Goal: Task Accomplishment & Management: Manage account settings

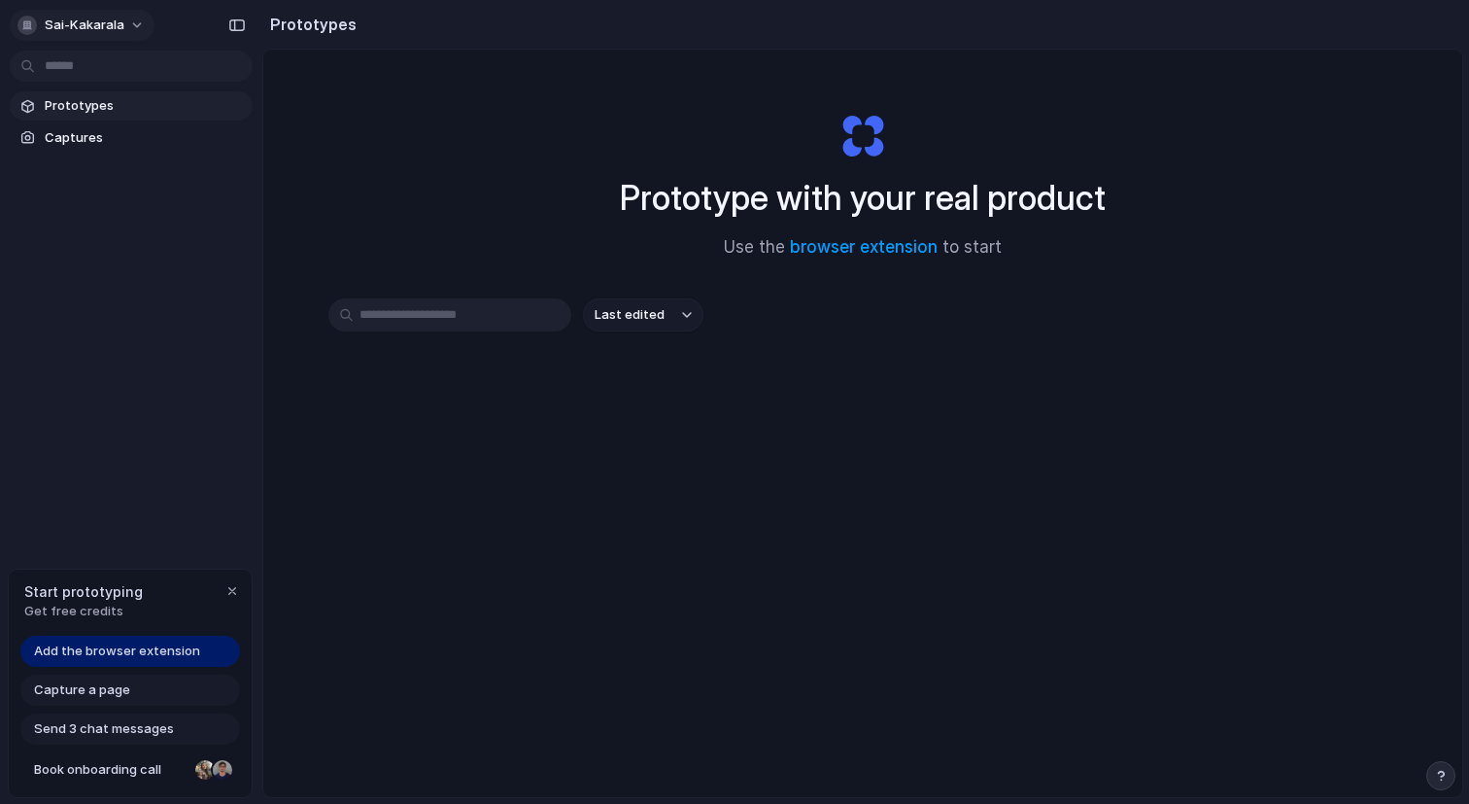
click at [126, 18] on button "sai-kakarala" at bounding box center [82, 25] width 145 height 31
click at [93, 66] on span "Settings" at bounding box center [71, 68] width 53 height 19
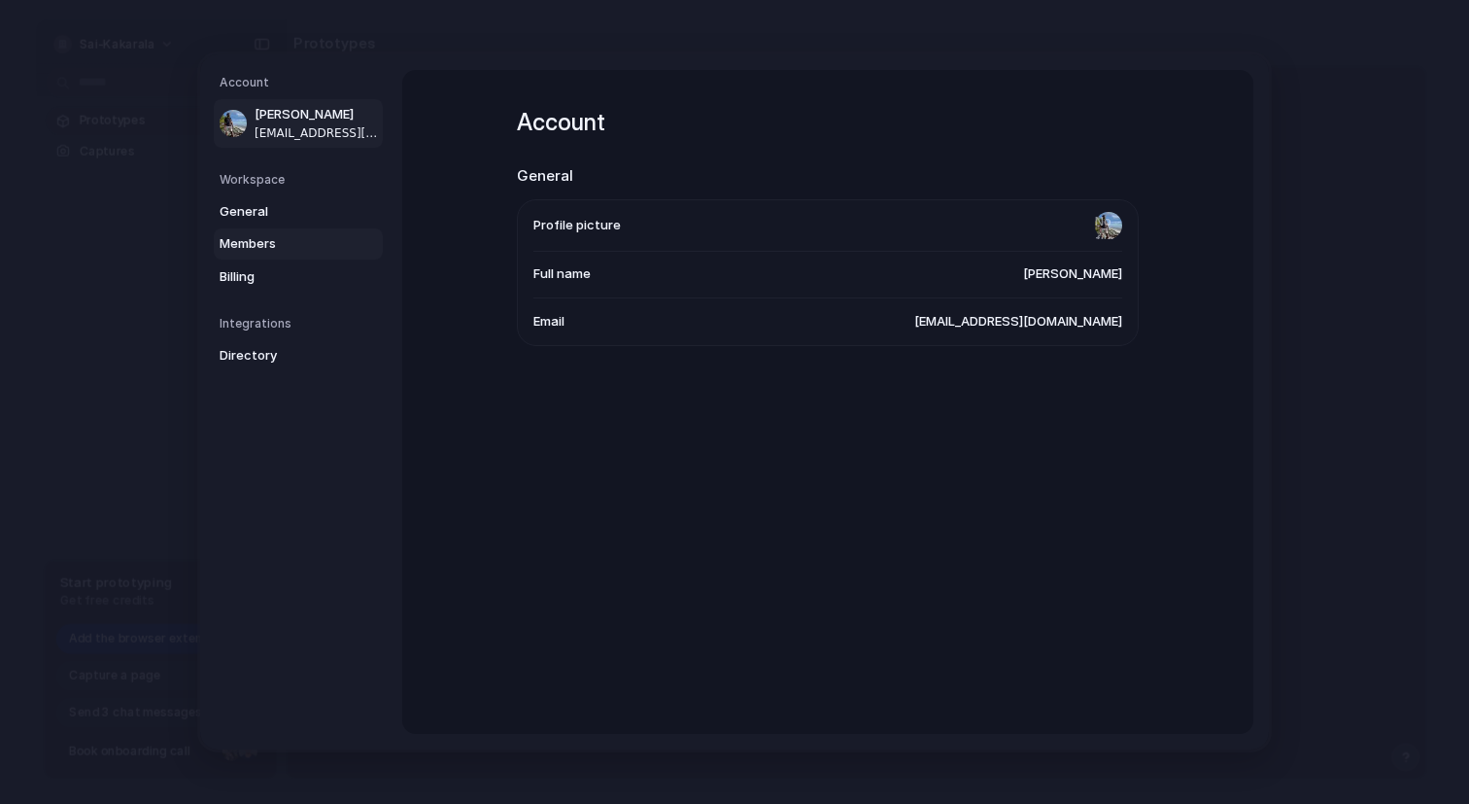
click at [268, 245] on span "Members" at bounding box center [282, 243] width 124 height 19
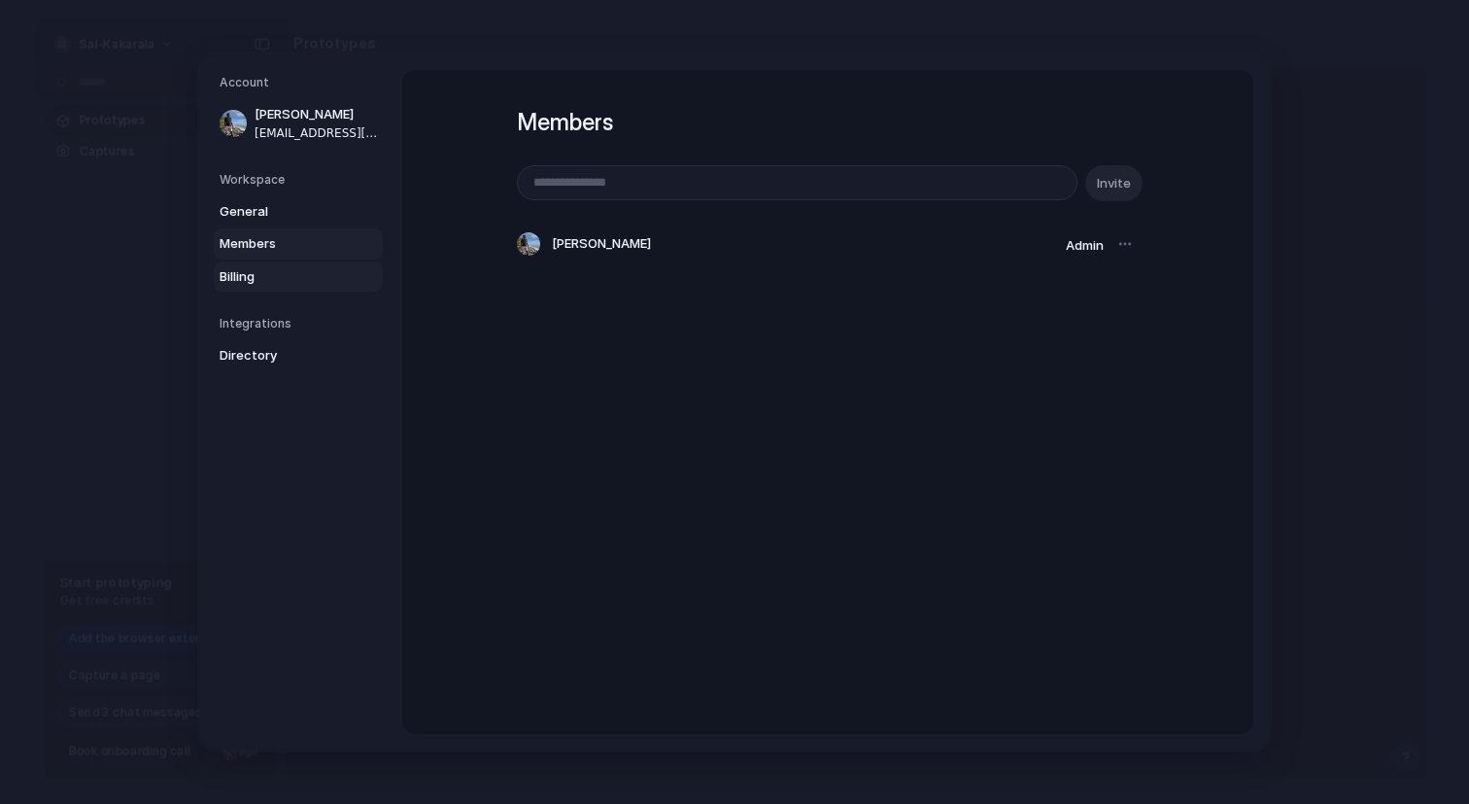
click at [270, 274] on span "Billing" at bounding box center [282, 276] width 124 height 19
